Goal: Transaction & Acquisition: Purchase product/service

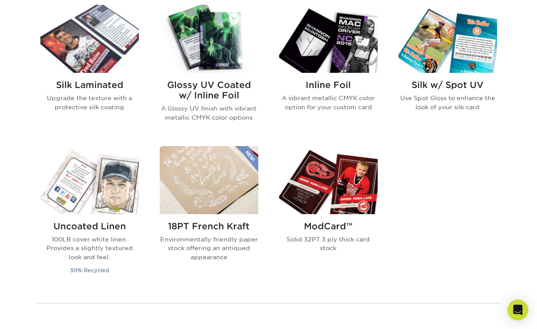
scroll to position [575, 0]
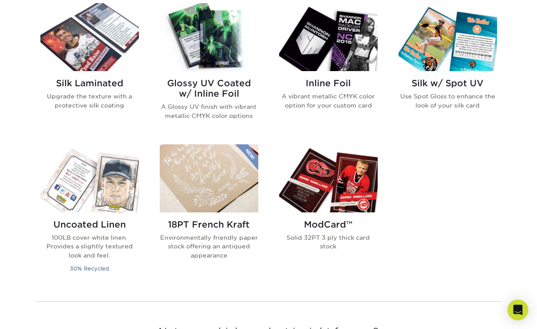
click at [346, 206] on img at bounding box center [328, 178] width 98 height 68
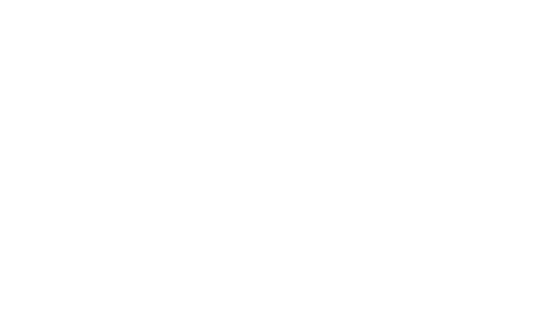
scroll to position [7, 0]
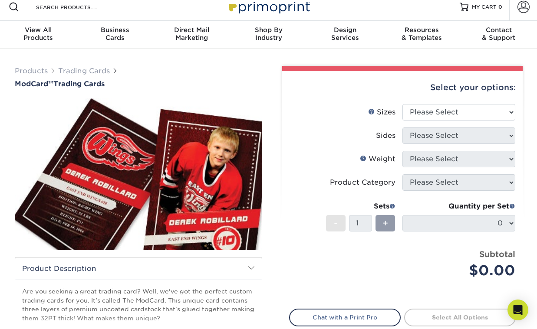
click at [467, 97] on div "Select your options:" at bounding box center [402, 87] width 226 height 33
click at [467, 114] on select "Please Select 2.5" x 3.5"" at bounding box center [458, 112] width 113 height 16
select select "2.50x3.50"
click at [402, 104] on select "Please Select 2.5" x 3.5"" at bounding box center [458, 112] width 113 height 16
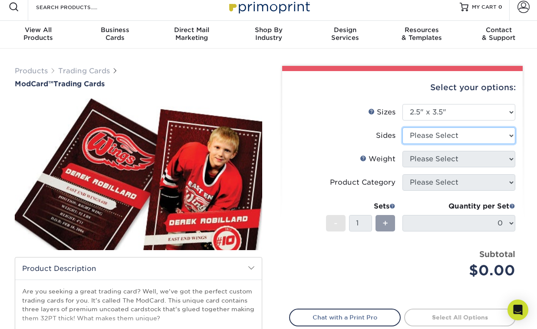
click at [468, 135] on select "Please Select Print Both Sides Print Front Only" at bounding box center [458, 136] width 113 height 16
select select "13abbda7-1d64-4f25-8bb2-c179b224825d"
click at [402, 128] on select "Please Select Print Both Sides Print Front Only" at bounding box center [458, 136] width 113 height 16
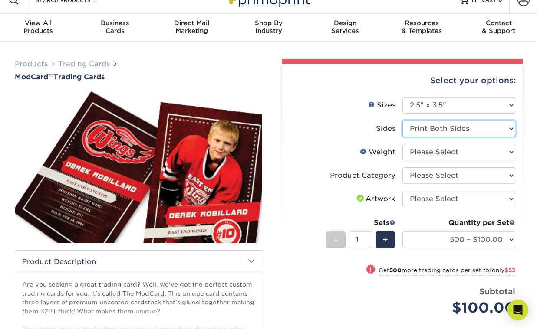
scroll to position [0, 0]
